Goal: Information Seeking & Learning: Learn about a topic

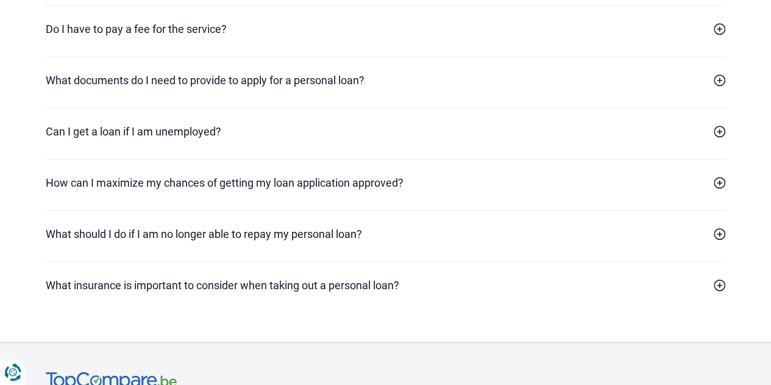
scroll to position [3687, 0]
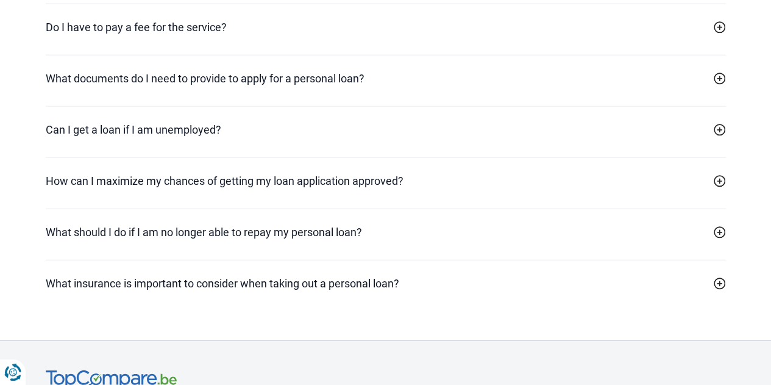
click at [351, 188] on h2 "How can I maximize my chances of getting my loan application approved?" at bounding box center [225, 180] width 358 height 16
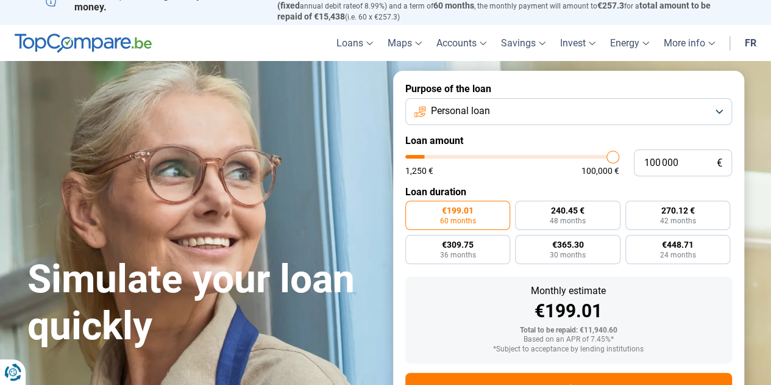
scroll to position [11, 0]
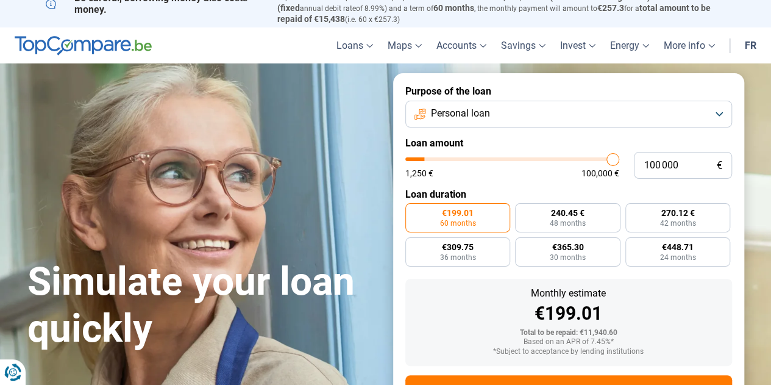
type input "76 250"
type input "76250"
type input "50 750"
type input "50750"
type input "38 750"
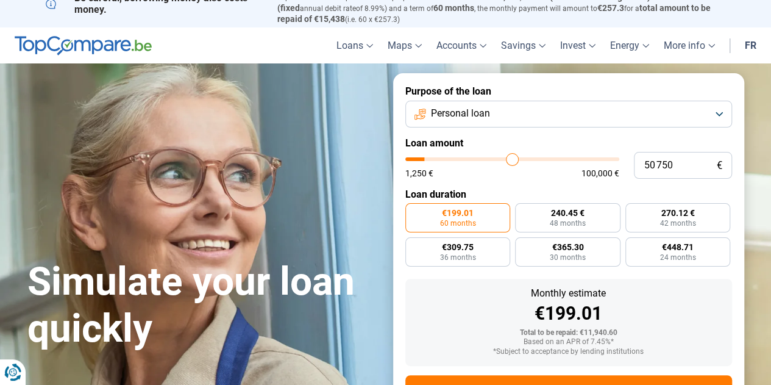
type input "38750"
type input "32 000"
type input "32000"
type input "22 750"
type input "22750"
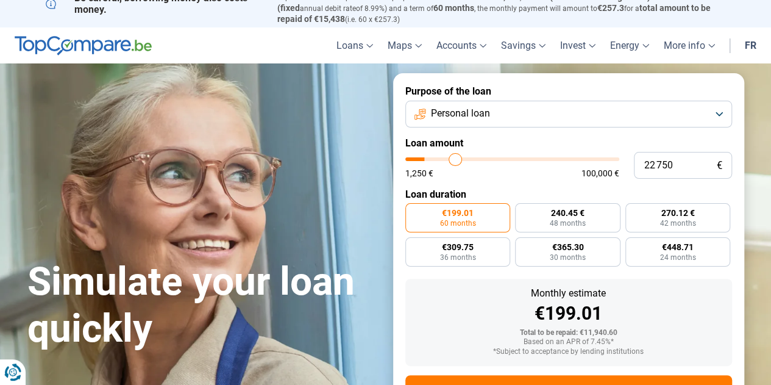
type input "18 250"
type input "18250"
type input "14 250"
type input "14250"
type input "12 500"
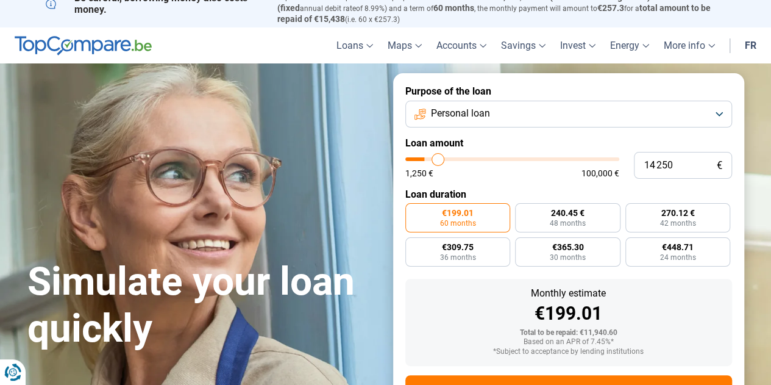
type input "12500"
type input "10 750"
type input "10750"
type input "9 750"
type input "9750"
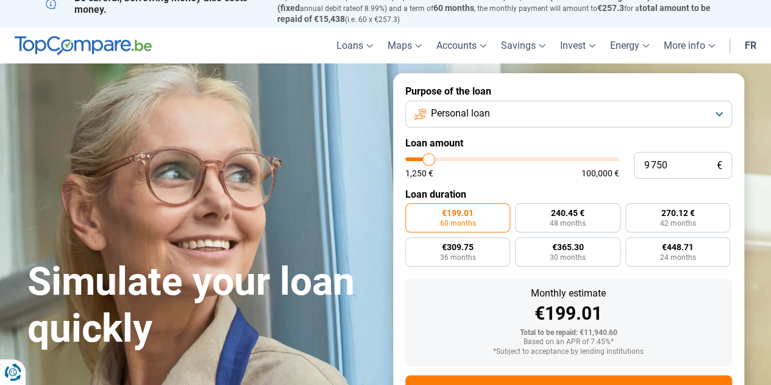
type input "8 500"
type input "8500"
type input "7 500"
type input "7500"
type input "6 250"
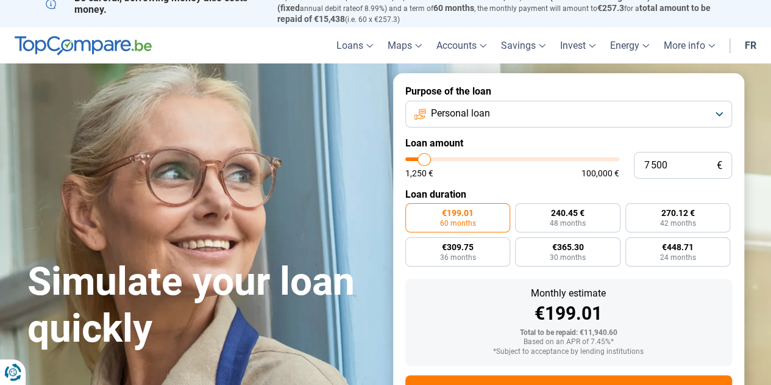
type input "6250"
type input "5 500"
type input "5500"
type input "5 000"
type input "5000"
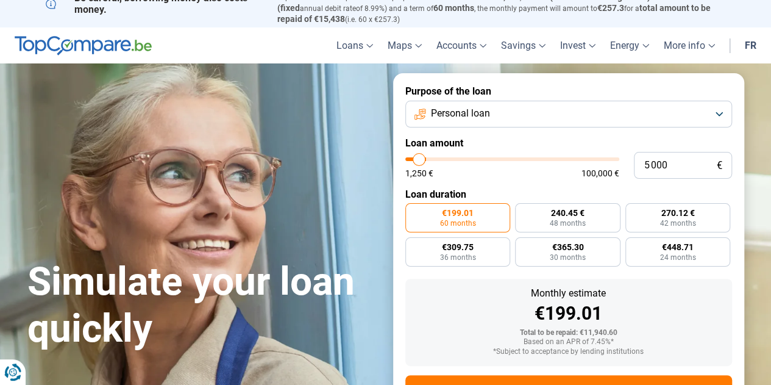
type input "4 250"
type input "4250"
type input "3 250"
type input "3250"
type input "2 500"
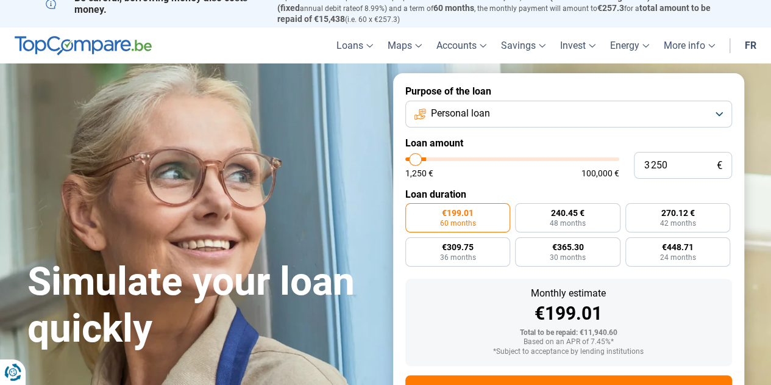
type input "2500"
type input "1 500"
type input "1500"
type input "1 250"
type input "1250"
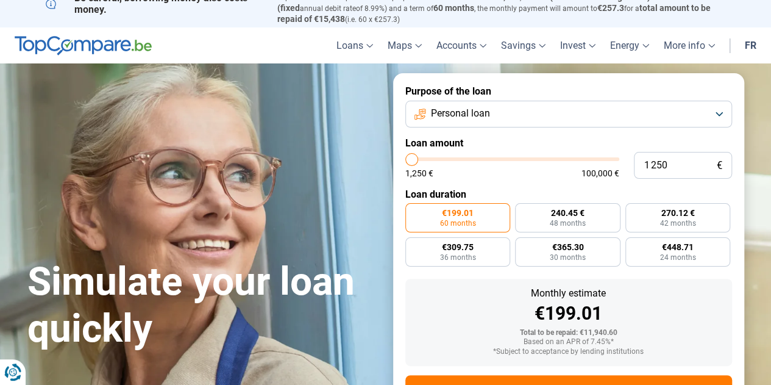
type input "1 500"
type input "1500"
type input "3 250"
type input "3250"
type input "6 250"
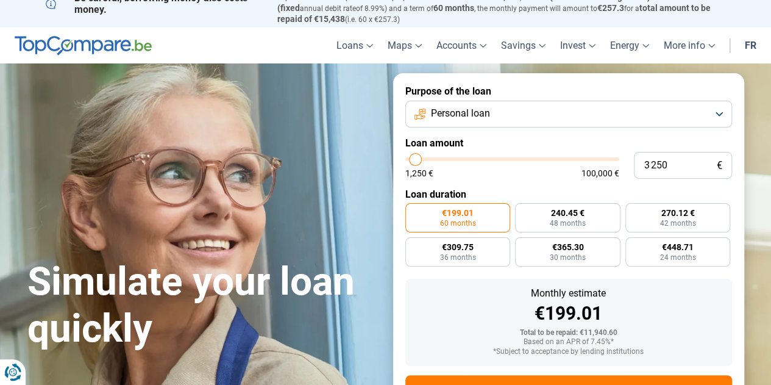
type input "6250"
type input "7 500"
type input "7500"
type input "8 250"
type input "8250"
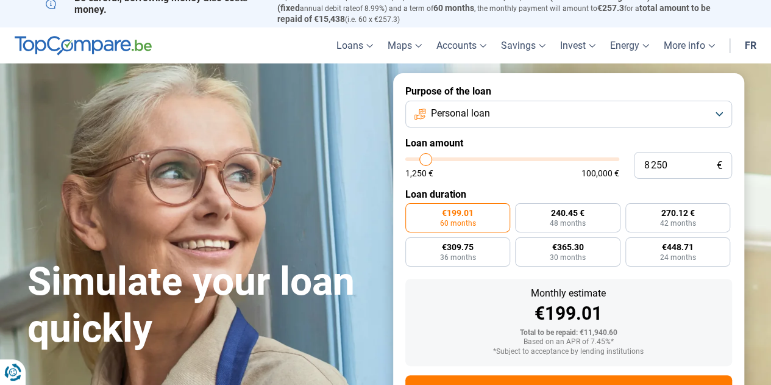
type input "10 250"
type input "10250"
type input "12 250"
type input "12250"
type input "13 750"
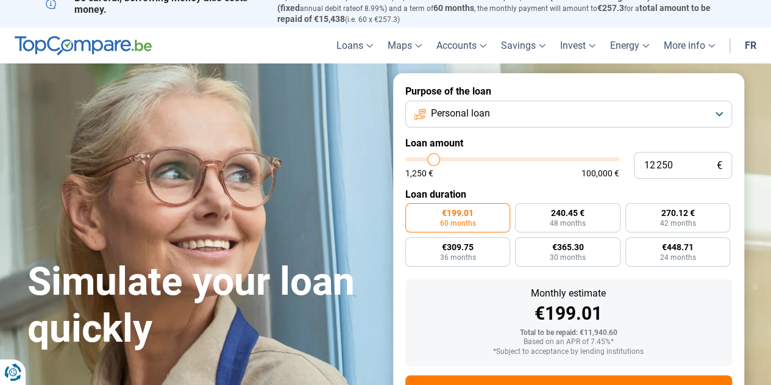
type input "13750"
type input "15 750"
type input "15750"
type input "17 250"
type input "17250"
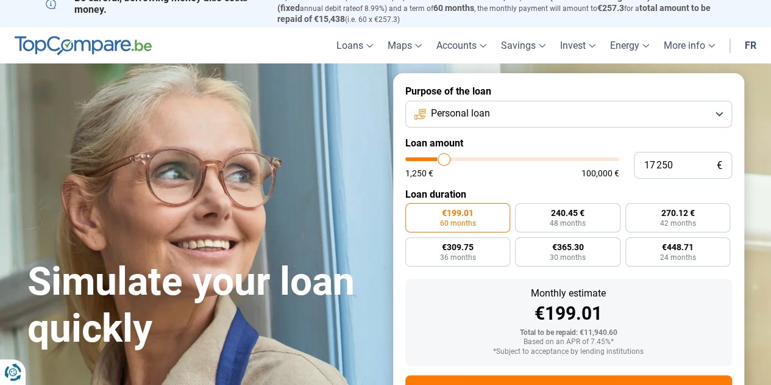
type input "19 000"
type input "19000"
type input "19 750"
type input "19750"
type input "21 000"
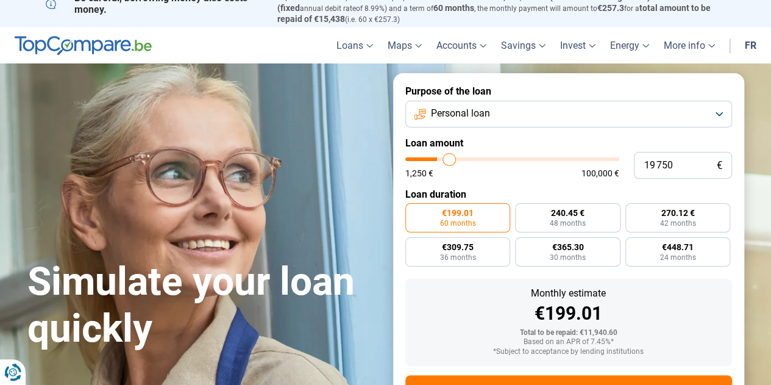
type input "21000"
type input "22 000"
type input "22000"
type input "23 000"
type input "23000"
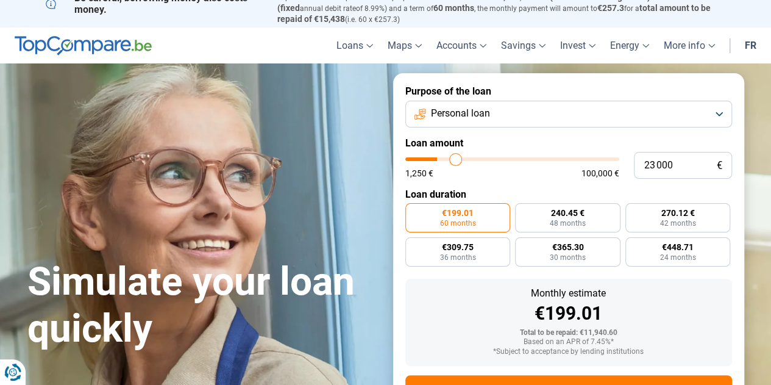
type input "24 500"
type input "24500"
type input "25 500"
type input "25500"
type input "26 250"
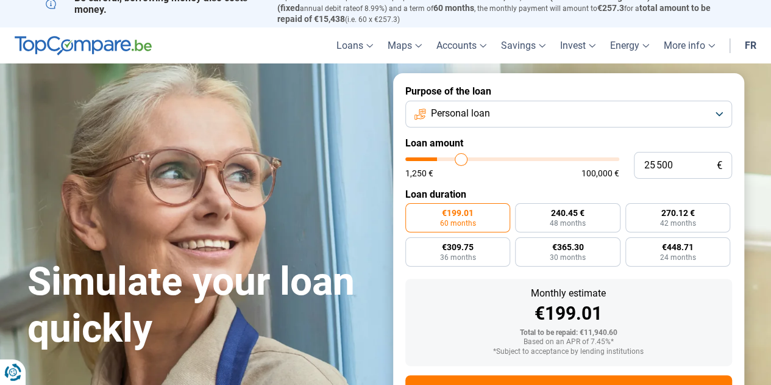
type input "26250"
type input "27 750"
type input "27750"
type input "28 750"
type input "28750"
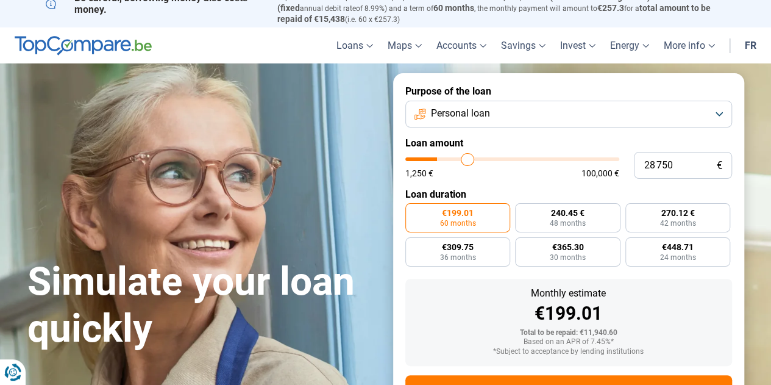
type input "30 500"
type input "30500"
type input "32 250"
type input "32250"
type input "33 500"
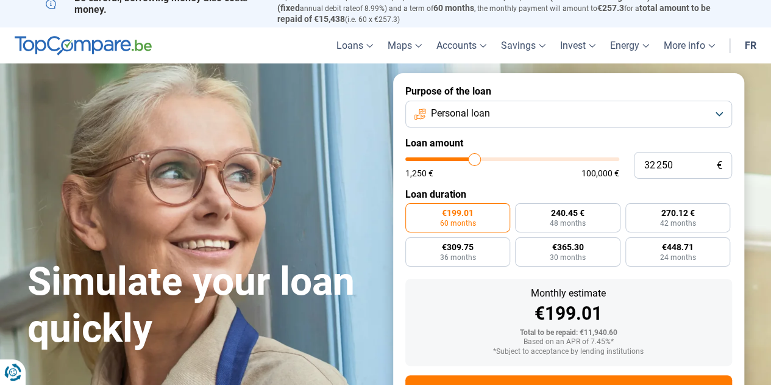
type input "33500"
type input "35 000"
type input "35000"
type input "37 000"
type input "37000"
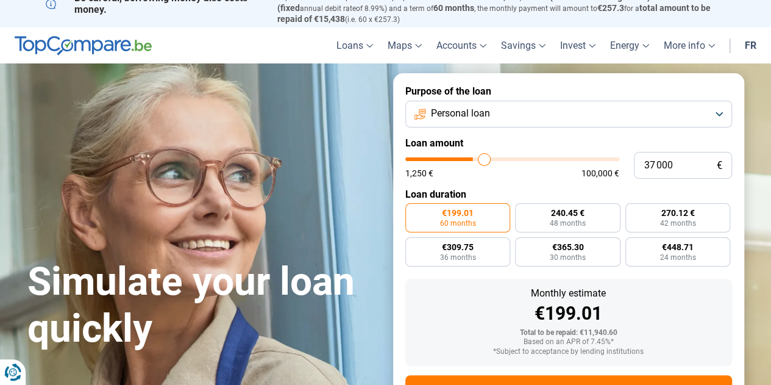
type input "38 250"
type input "38250"
type input "39 500"
type input "39500"
type input "41 000"
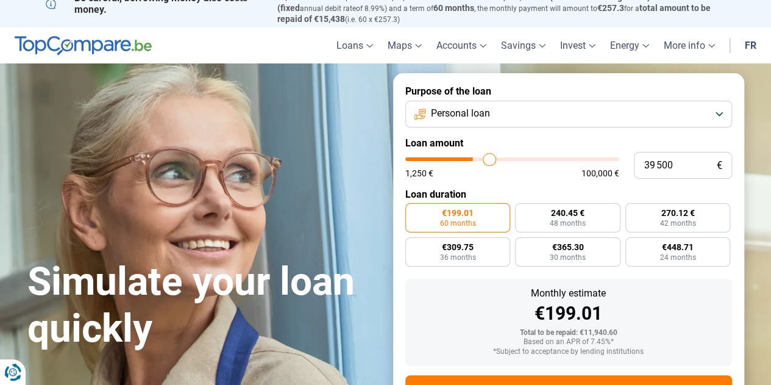
type input "41000"
type input "42 000"
type input "42000"
type input "43 250"
type input "43250"
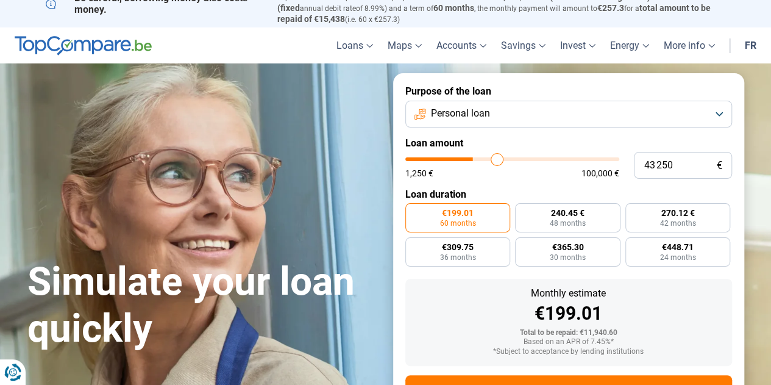
type input "45 250"
type input "45250"
type input "46 750"
type input "46750"
type input "49 000"
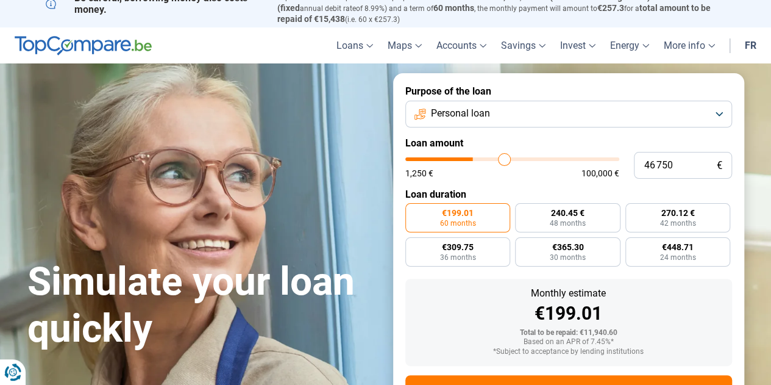
type input "49000"
type input "50 250"
type input "50250"
type input "51 750"
type input "51750"
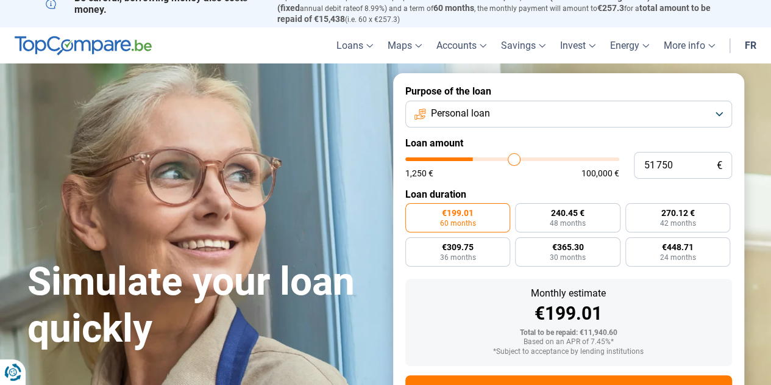
type input "53 750"
type input "53750"
type input "54 750"
type input "54750"
type input "55 750"
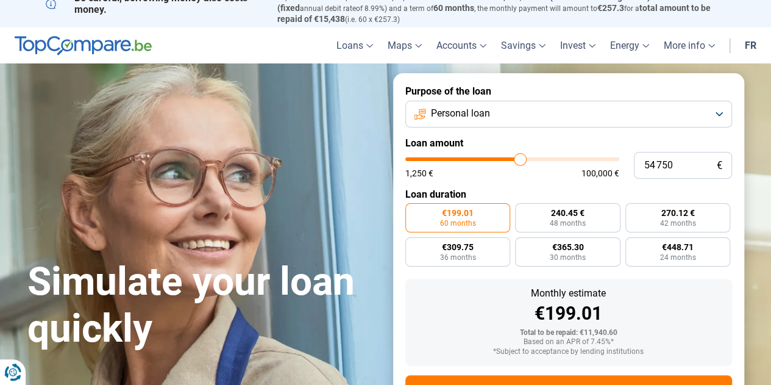
type input "55750"
type input "57 750"
type input "57750"
type input "58 500"
type input "58500"
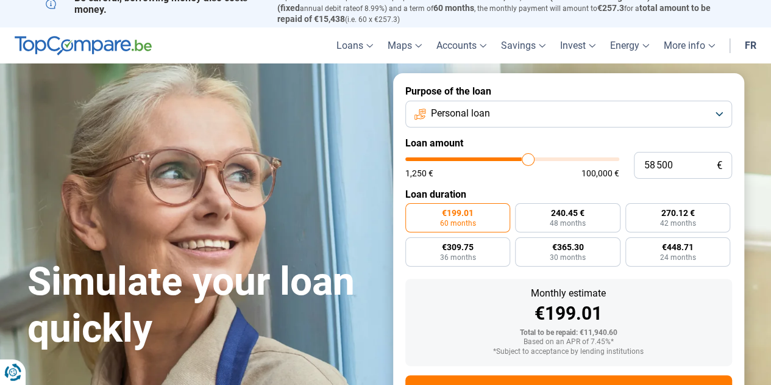
type input "59 250"
type input "59250"
type input "60 000"
type input "60000"
type input "61 000"
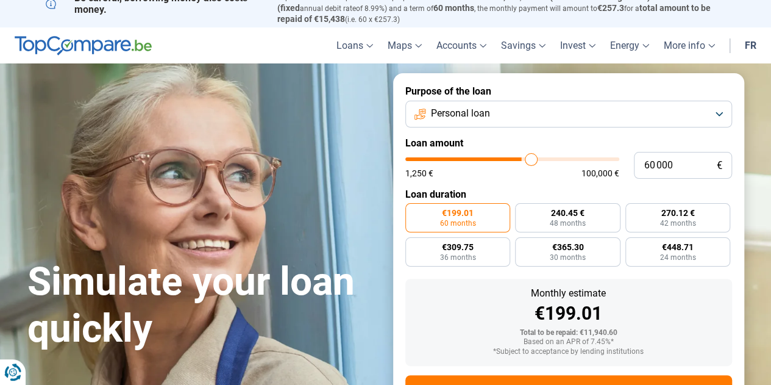
type input "61000"
type input "61 500"
type input "61500"
type input "62 250"
type input "62250"
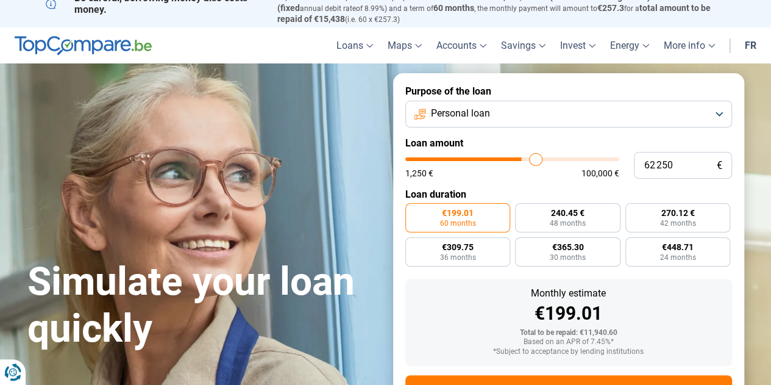
type input "63 000"
type input "63000"
type input "64 250"
type input "64250"
type input "64 750"
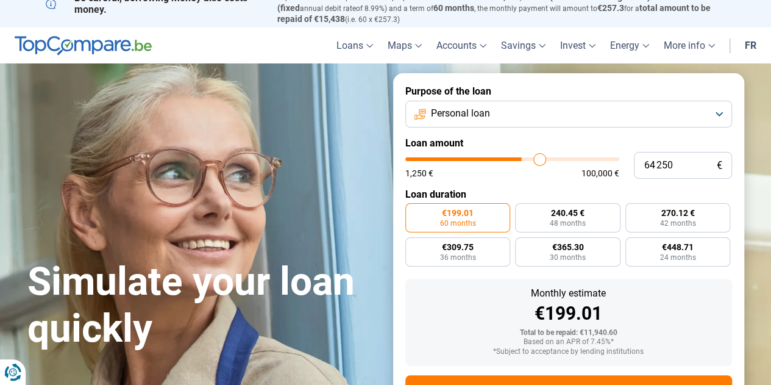
type input "64750"
type input "65 750"
type input "65750"
type input "67 000"
type input "67000"
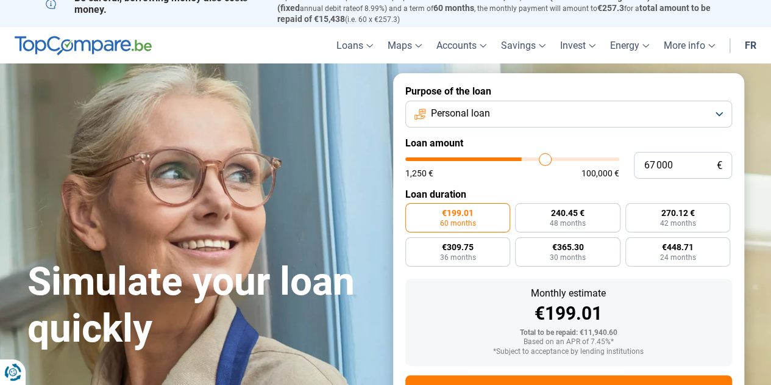
type input "68 250"
type input "68250"
type input "70 000"
type input "70000"
type input "72 000"
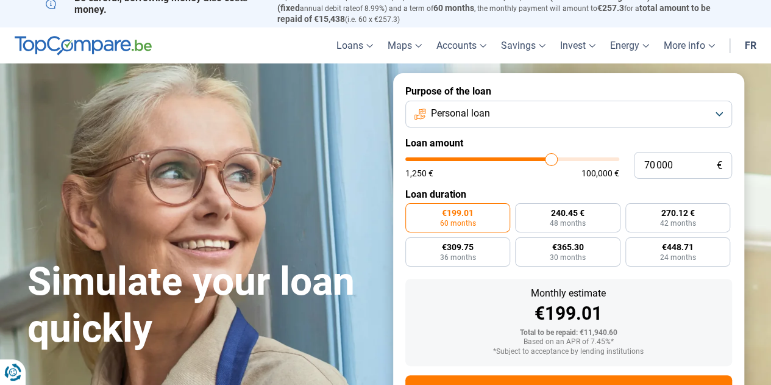
type input "72000"
type input "73 750"
type input "73750"
type input "74 500"
type input "74500"
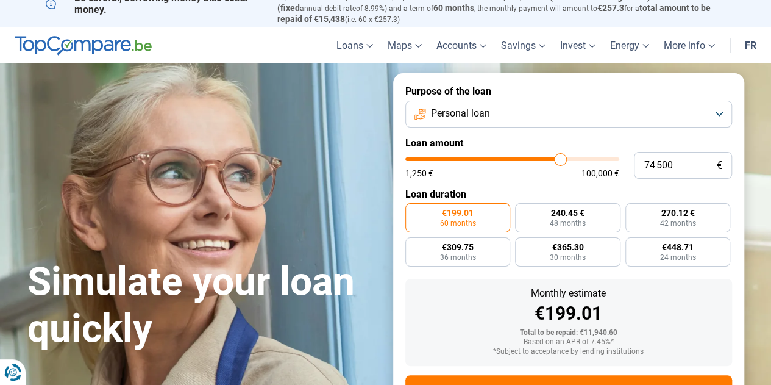
type input "76 000"
type input "76000"
type input "76 750"
type input "76750"
type input "77 750"
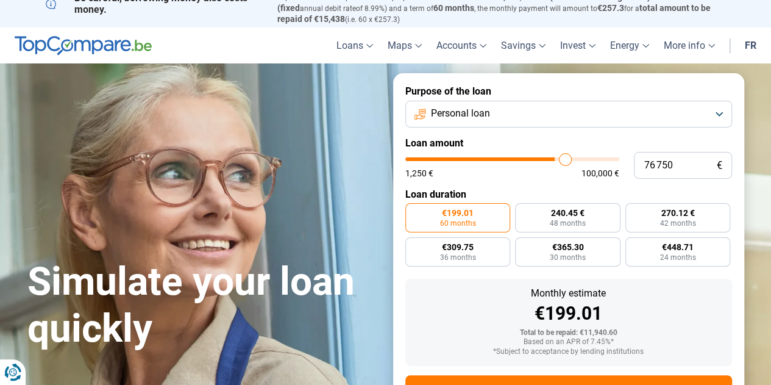
type input "77750"
type input "79 000"
type input "79000"
type input "80 500"
type input "80500"
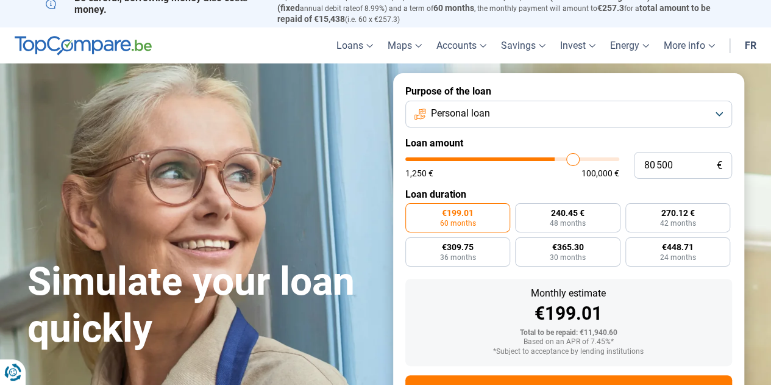
type input "81 500"
type input "81500"
type input "82 250"
type input "82250"
type input "83 500"
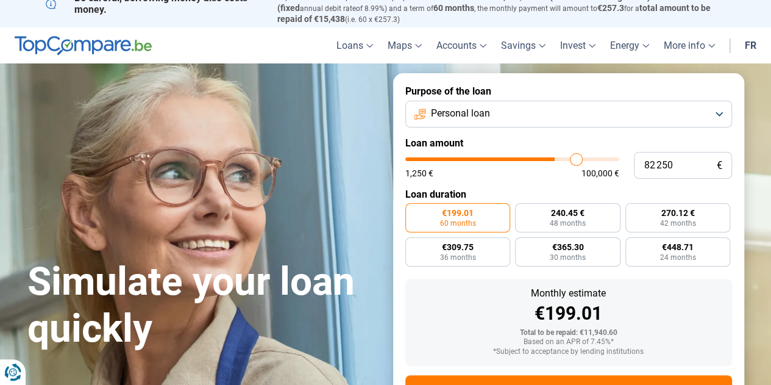
type input "83500"
type input "84 750"
type input "84750"
type input "85 500"
type input "85500"
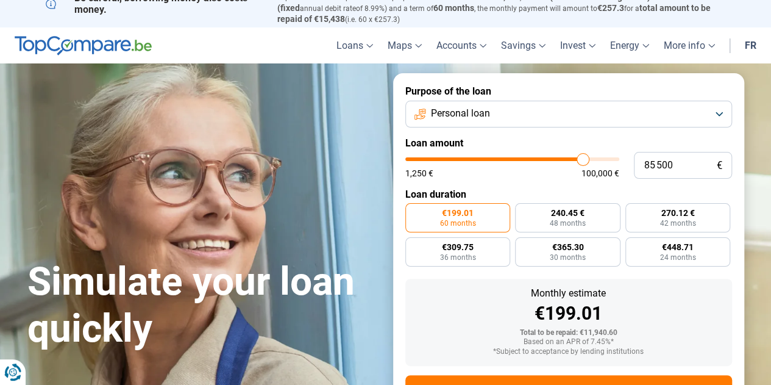
type input "86 500"
type input "86500"
type input "87 250"
type input "87250"
type input "88 250"
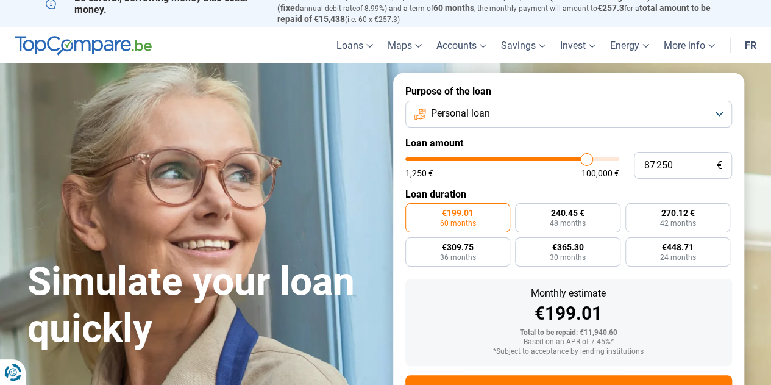
type input "88250"
type input "89 750"
type input "89750"
type input "90 500"
type input "90500"
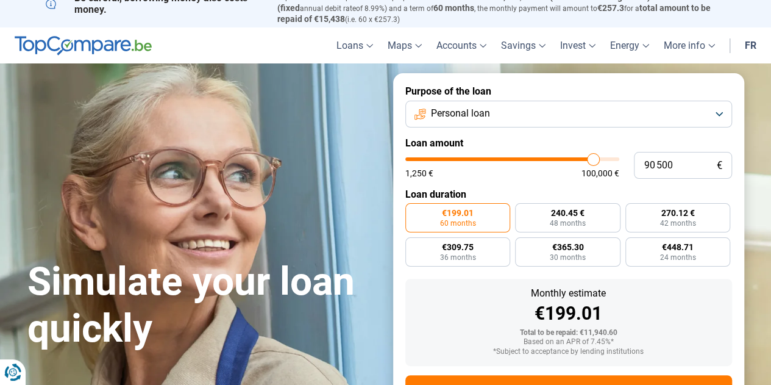
type input "91 500"
type input "91500"
type input "92 500"
type input "92500"
type input "93 250"
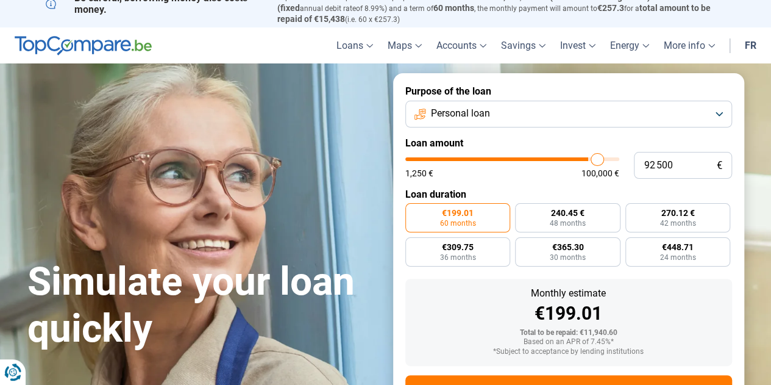
type input "93250"
type input "94 250"
type input "94250"
type input "94 750"
type input "94750"
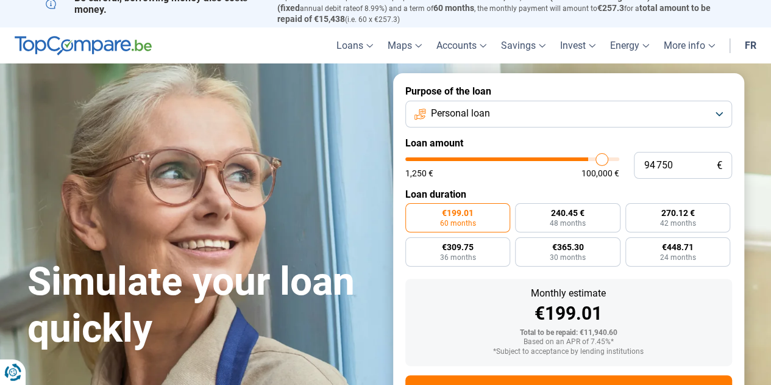
type input "95 250"
type input "95250"
type input "95 750"
type input "95750"
type input "96 250"
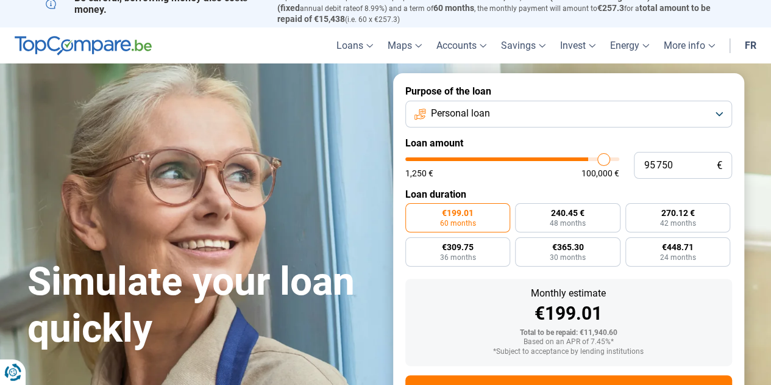
type input "96250"
type input "96 500"
type input "96500"
type input "97 250"
type input "97250"
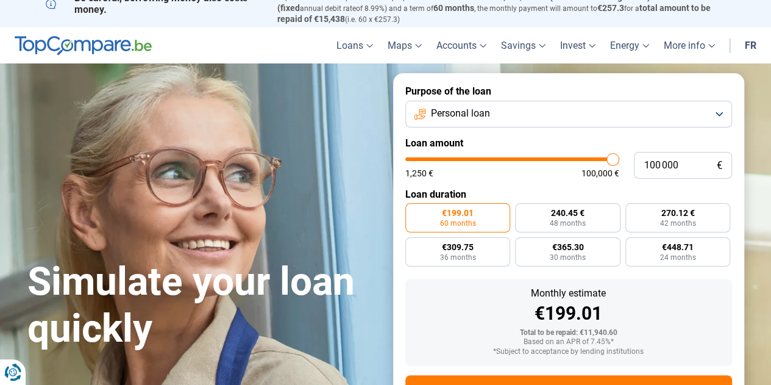
drag, startPoint x: 613, startPoint y: 158, endPoint x: 625, endPoint y: 160, distance: 12.4
click at [619, 160] on input "range" at bounding box center [512, 159] width 214 height 4
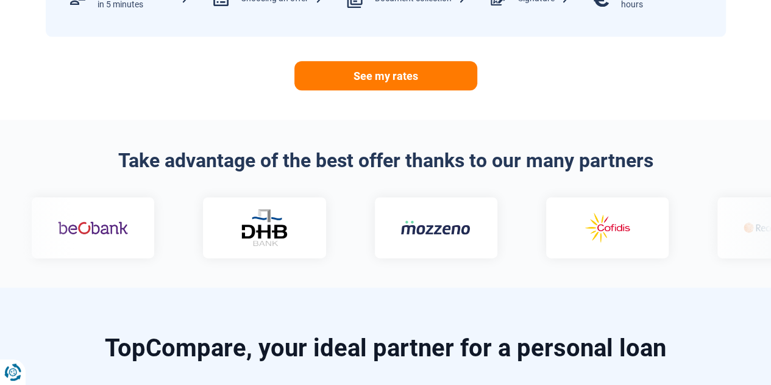
scroll to position [691, 0]
